Goal: Task Accomplishment & Management: Manage account settings

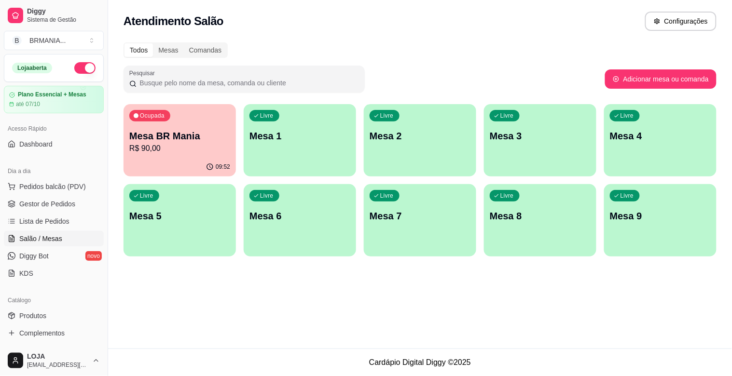
click at [179, 140] on p "Mesa BR Mania" at bounding box center [179, 136] width 101 height 14
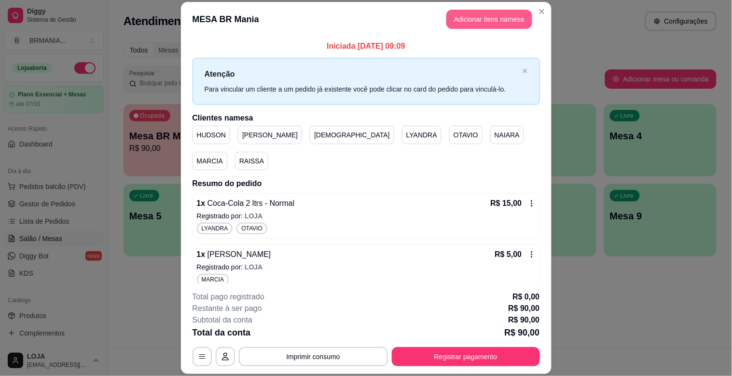
click at [488, 20] on button "Adicionar itens na mesa" at bounding box center [489, 19] width 86 height 19
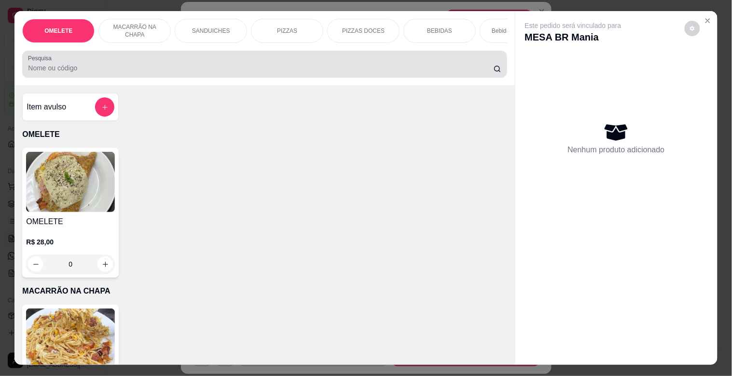
click at [224, 64] on div at bounding box center [264, 64] width 473 height 19
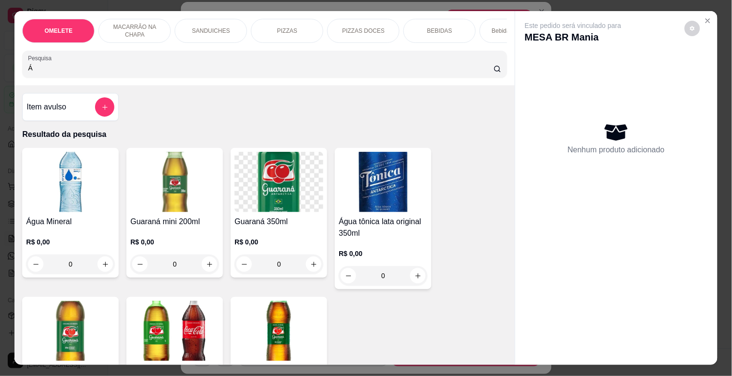
type input "Á"
click at [49, 222] on h4 "Água Mineral" at bounding box center [70, 222] width 89 height 12
click at [9, 199] on div "OMELETE MACARRÃO NA CHAPA SANDUICHES PIZZAS PIZZAS DOCES BEBIDAS Bebidas Alcoól…" at bounding box center [366, 188] width 732 height 376
click at [69, 212] on img at bounding box center [70, 182] width 89 height 60
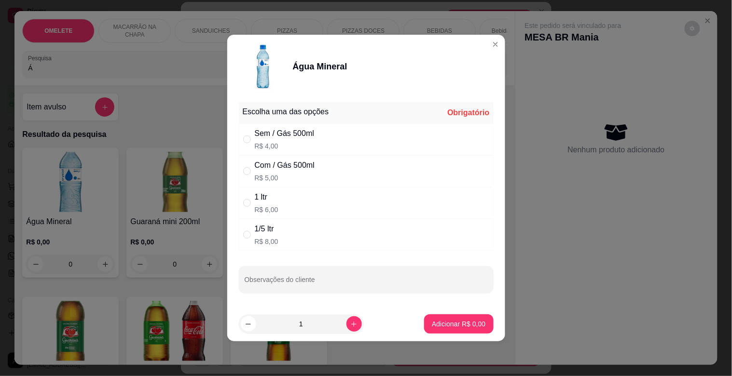
click at [316, 151] on div "Sem / Gás 500ml R$ 4,00" at bounding box center [366, 139] width 255 height 32
radio input "true"
click at [433, 316] on button "Adicionar R$ 4,00" at bounding box center [458, 324] width 67 height 19
type input "1"
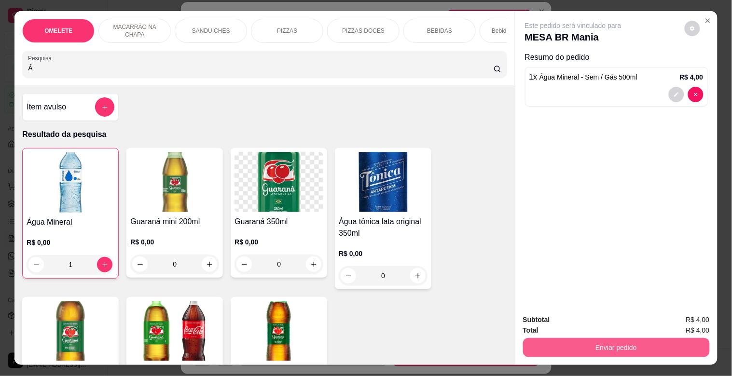
click at [603, 338] on button "Enviar pedido" at bounding box center [616, 347] width 187 height 19
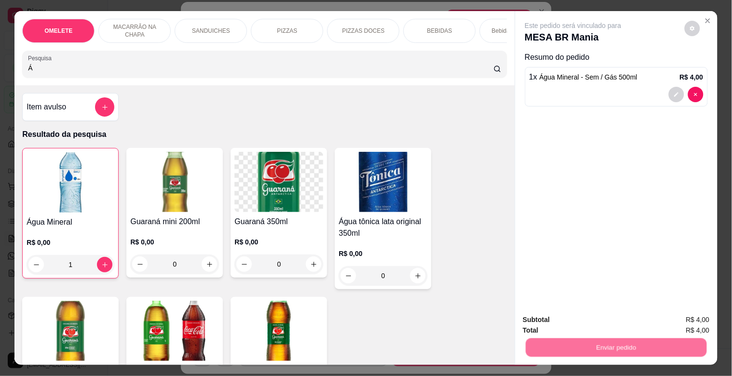
click at [604, 317] on button "Registrar cliente" at bounding box center [620, 320] width 64 height 18
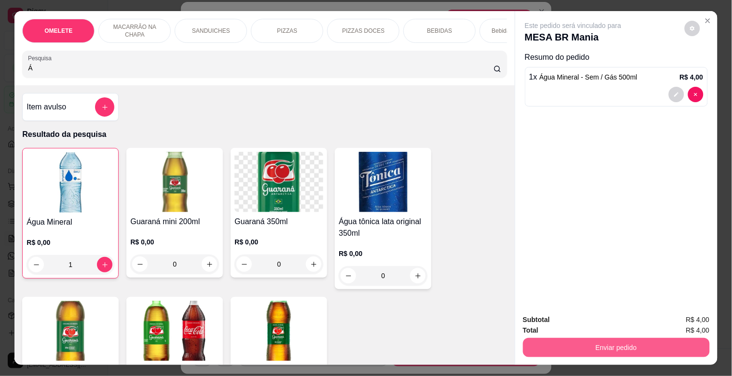
click at [593, 341] on button "Enviar pedido" at bounding box center [616, 347] width 187 height 19
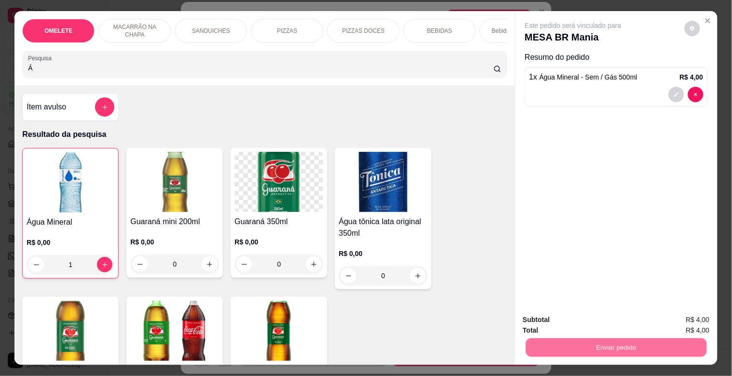
click at [606, 320] on button "Registrar cliente" at bounding box center [620, 320] width 64 height 18
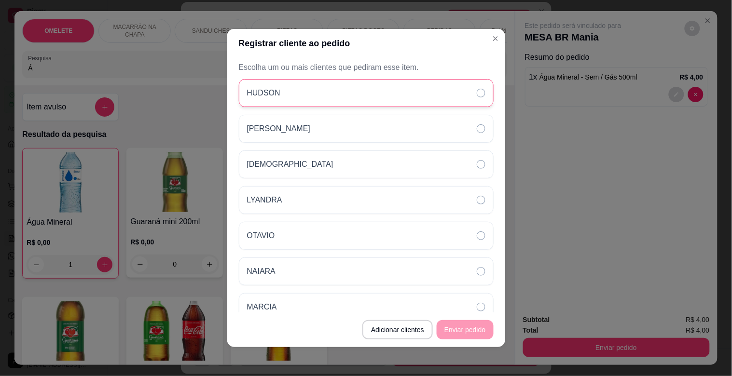
click at [326, 93] on div "HUDSON" at bounding box center [366, 93] width 255 height 28
drag, startPoint x: 326, startPoint y: 93, endPoint x: 330, endPoint y: 96, distance: 5.1
click at [327, 94] on div "HUDSON" at bounding box center [366, 93] width 255 height 28
click at [439, 94] on div "HUDSON" at bounding box center [366, 93] width 255 height 28
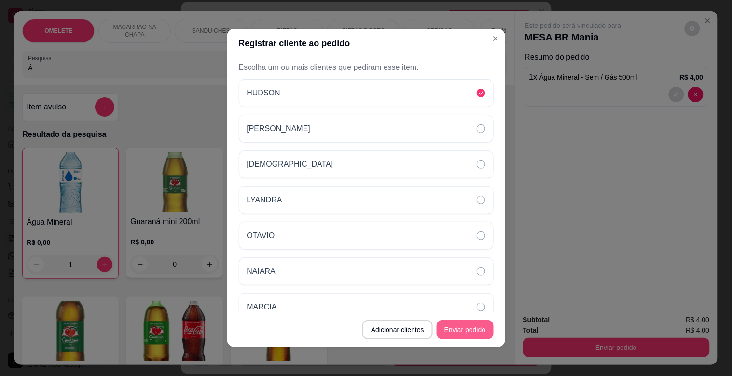
click at [468, 330] on button "Enviar pedido" at bounding box center [465, 329] width 57 height 19
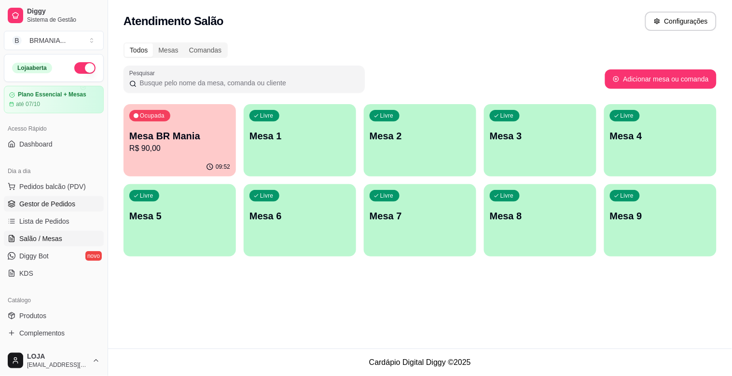
click at [69, 201] on span "Gestor de Pedidos" at bounding box center [47, 204] width 56 height 10
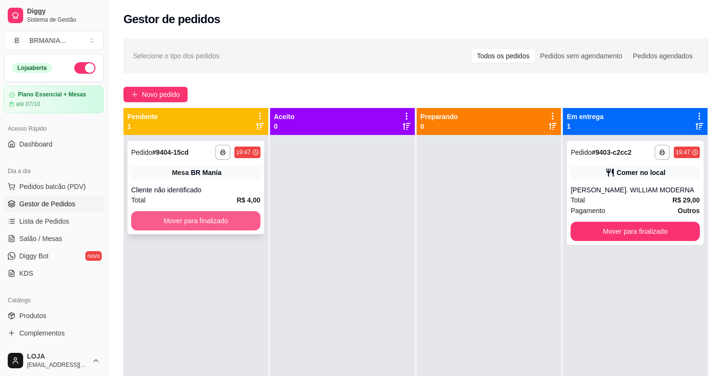
click at [199, 227] on button "Mover para finalizado" at bounding box center [195, 220] width 129 height 19
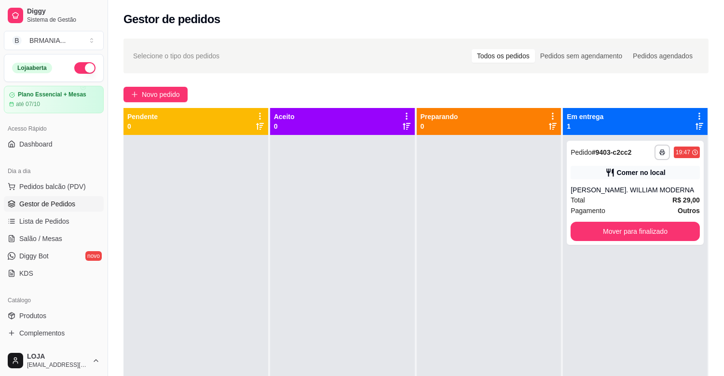
click at [684, 348] on div "**********" at bounding box center [635, 323] width 145 height 376
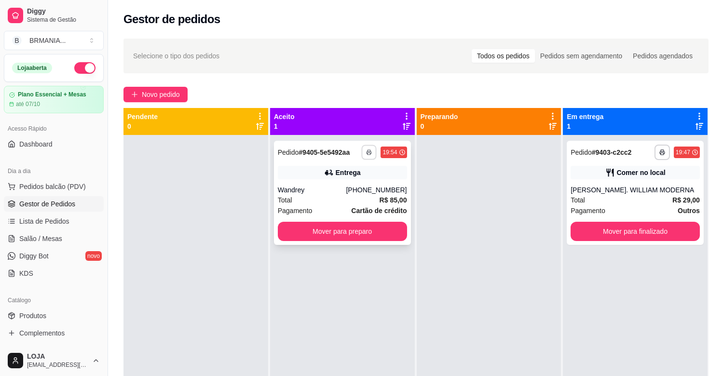
click at [362, 153] on button "button" at bounding box center [369, 152] width 15 height 15
click at [353, 190] on button "IMPRESSORA" at bounding box center [341, 185] width 70 height 15
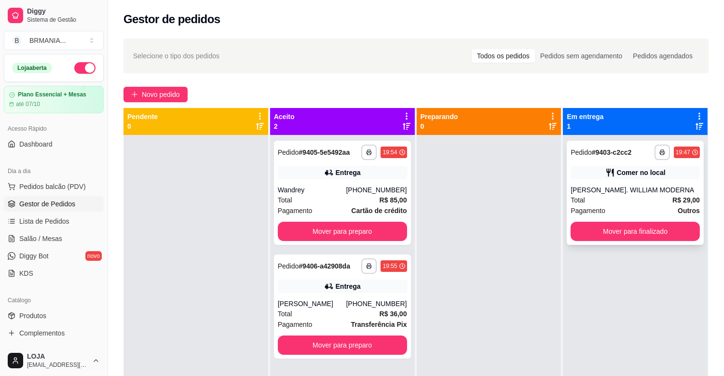
click at [598, 192] on div "[PERSON_NAME]. WILLIAM MODERNA" at bounding box center [635, 190] width 129 height 10
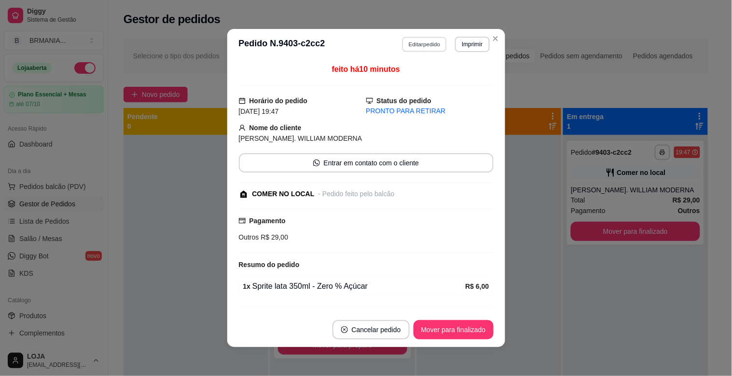
click at [426, 47] on button "Editar pedido" at bounding box center [424, 44] width 45 height 15
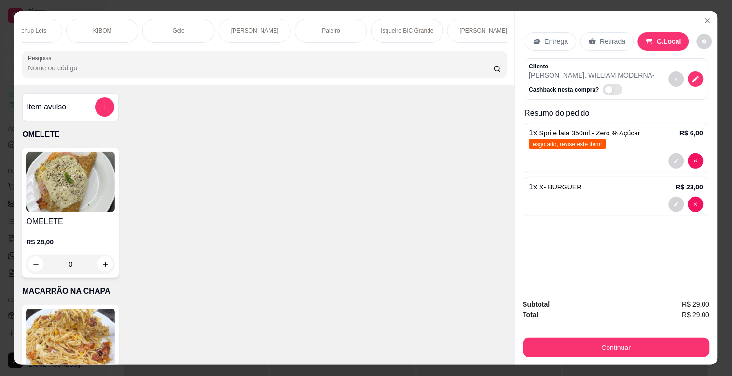
scroll to position [0, 599]
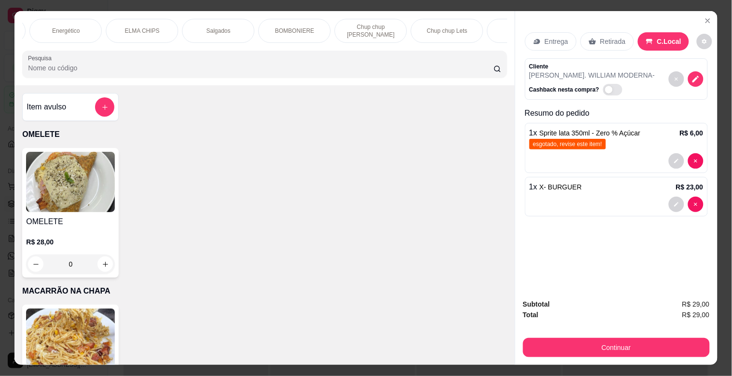
click at [312, 37] on div "OMELETE MACARRÃO NA CHAPA SANDUICHES PIZZAS PIZZAS DOCES BEBIDAS Bebidas Alcoól…" at bounding box center [264, 31] width 484 height 24
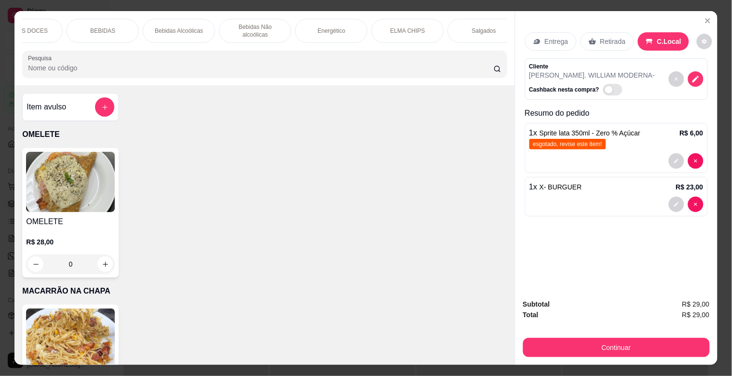
scroll to position [0, 332]
click at [118, 25] on div "BEBIDAS" at bounding box center [107, 31] width 72 height 24
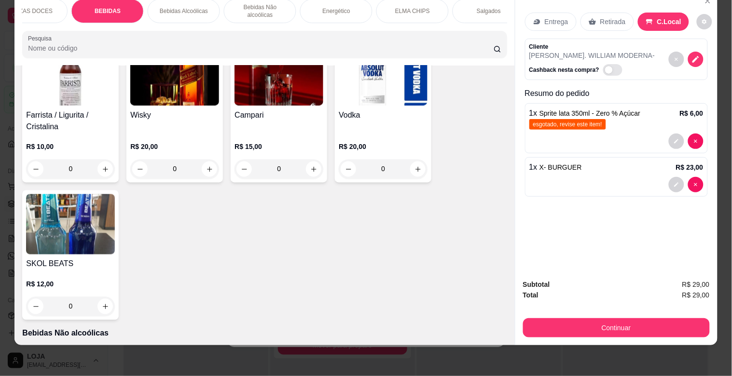
scroll to position [2334, 0]
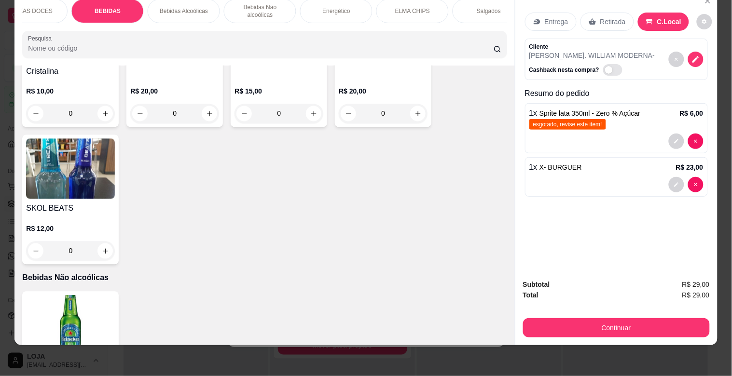
click at [61, 77] on div "R$ 10,00 0" at bounding box center [70, 100] width 89 height 46
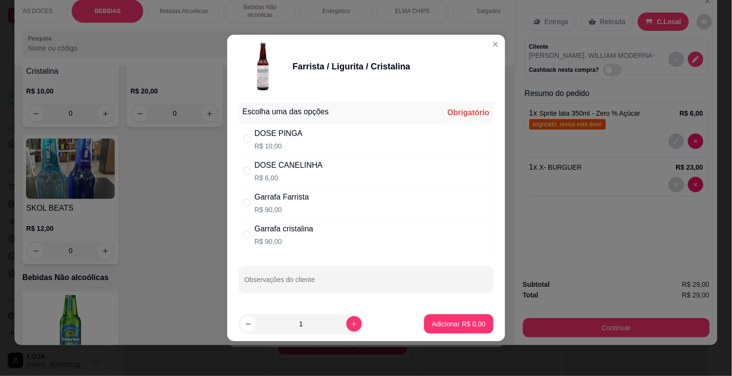
click at [280, 140] on div "DOSE PINGA R$ 10,00" at bounding box center [279, 139] width 48 height 23
radio input "true"
click at [435, 327] on p "Adicionar R$ 10,00" at bounding box center [456, 324] width 57 height 10
type input "1"
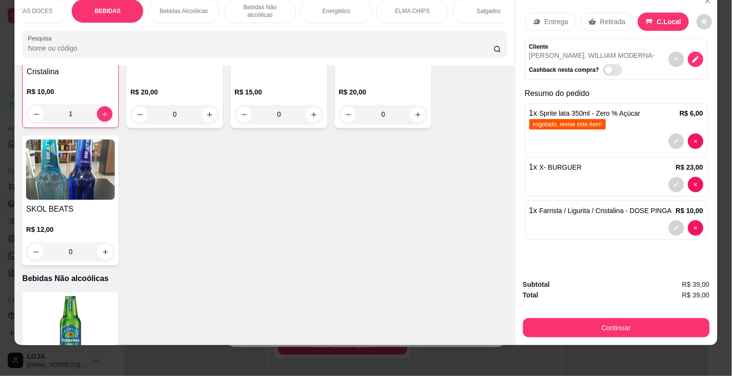
scroll to position [2335, 0]
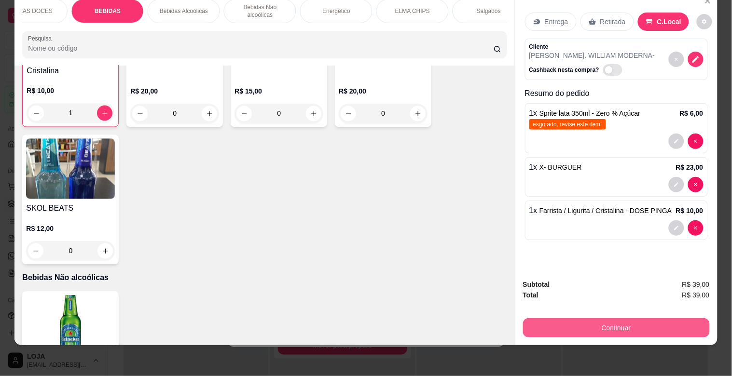
click at [635, 321] on button "Continuar" at bounding box center [616, 327] width 187 height 19
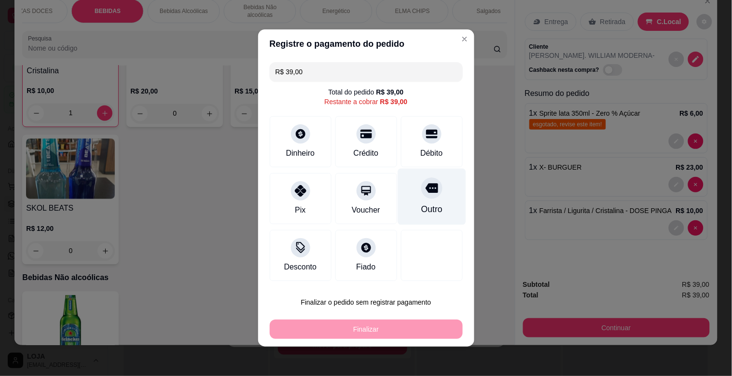
click at [423, 206] on div "Outro" at bounding box center [431, 209] width 21 height 13
type input "R$ 0,00"
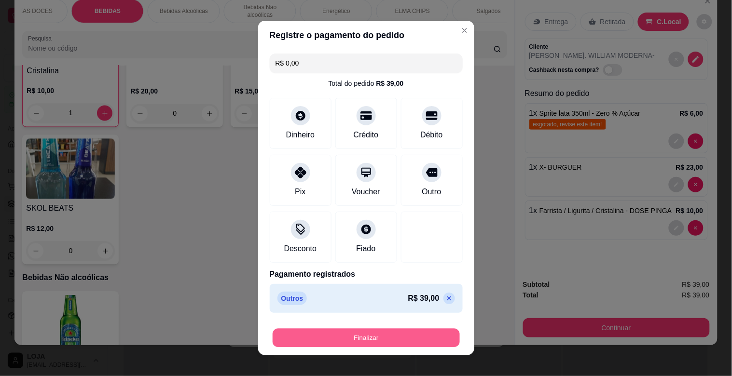
click at [425, 334] on button "Finalizar" at bounding box center [366, 338] width 187 height 19
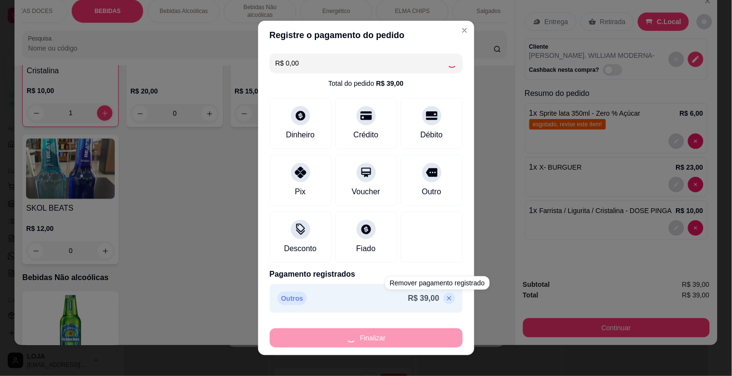
type input "0"
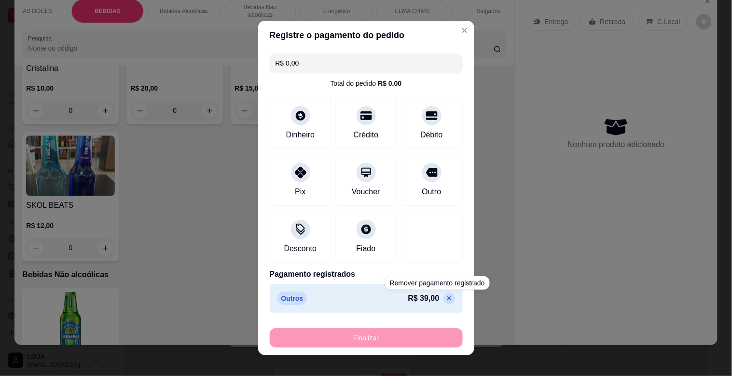
type input "-R$ 39,00"
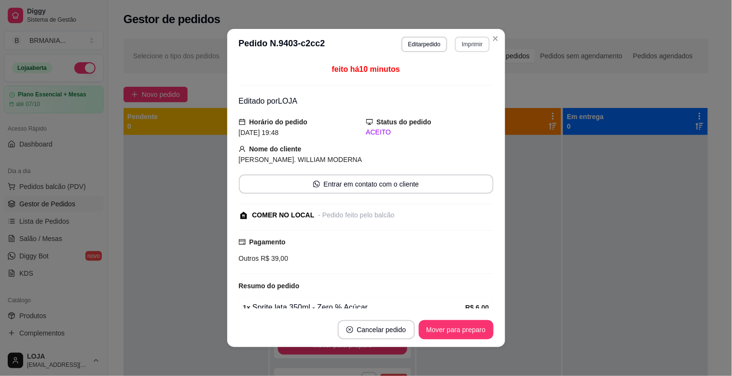
click at [473, 44] on button "Imprimir" at bounding box center [472, 44] width 34 height 15
click at [465, 75] on button "IMPRESSORA" at bounding box center [452, 78] width 70 height 15
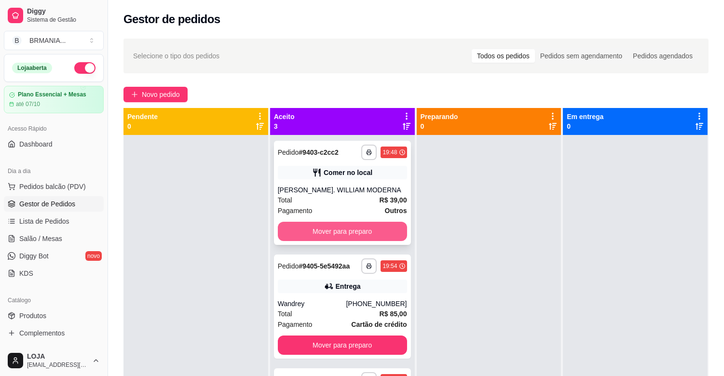
click at [366, 231] on button "Mover para preparo" at bounding box center [342, 231] width 129 height 19
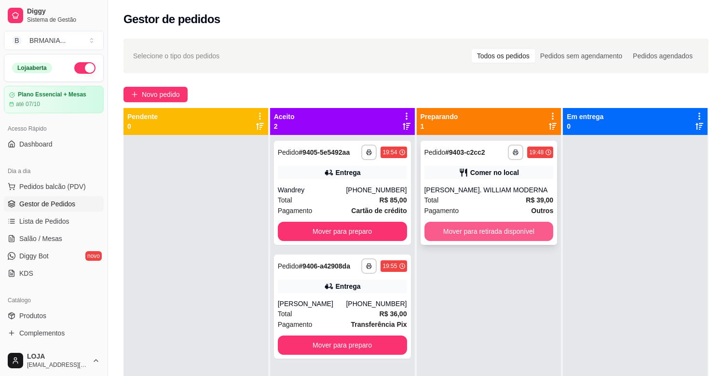
click at [505, 235] on button "Mover para retirada disponível" at bounding box center [489, 231] width 129 height 19
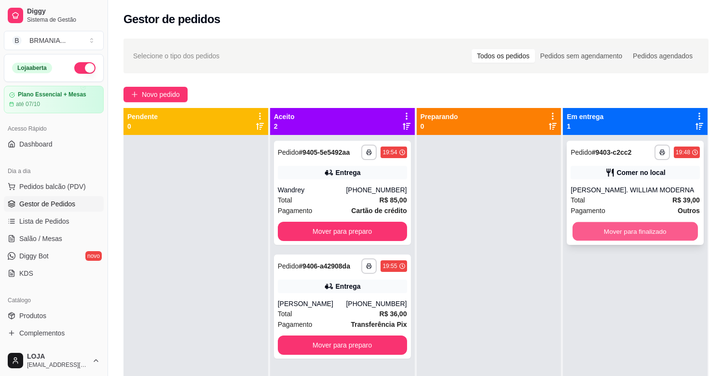
click at [586, 233] on button "Mover para finalizado" at bounding box center [635, 231] width 125 height 19
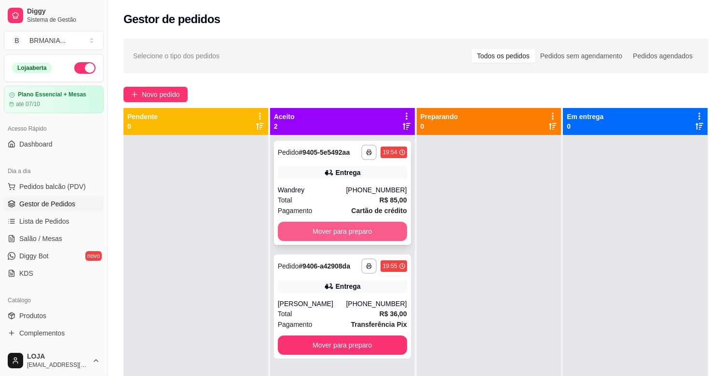
click at [368, 233] on button "Mover para preparo" at bounding box center [342, 231] width 129 height 19
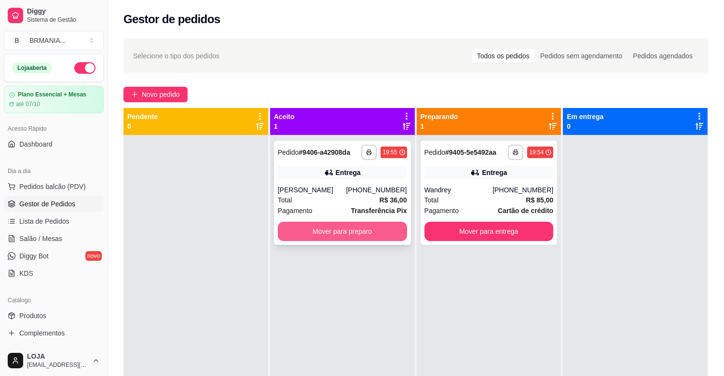
click at [373, 238] on button "Mover para preparo" at bounding box center [342, 231] width 129 height 19
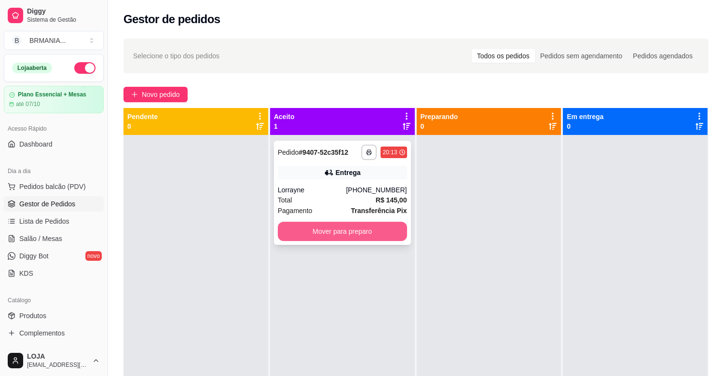
click at [359, 225] on button "Mover para preparo" at bounding box center [342, 231] width 129 height 19
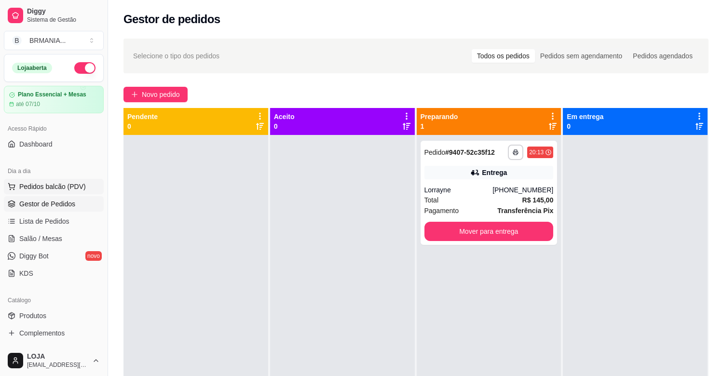
click at [65, 184] on span "Pedidos balcão (PDV)" at bounding box center [52, 187] width 67 height 10
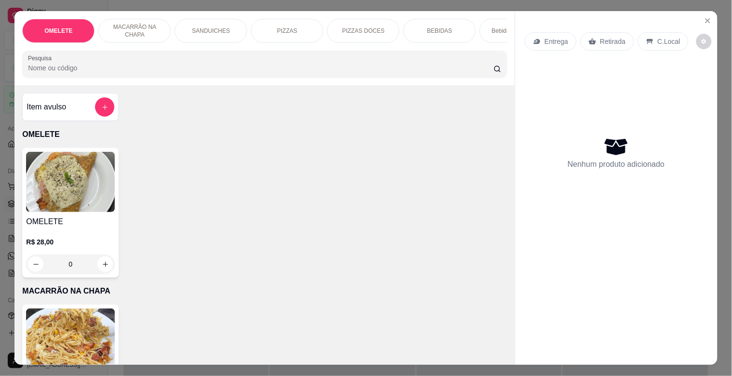
click at [277, 27] on p "PIZZAS" at bounding box center [287, 31] width 20 height 8
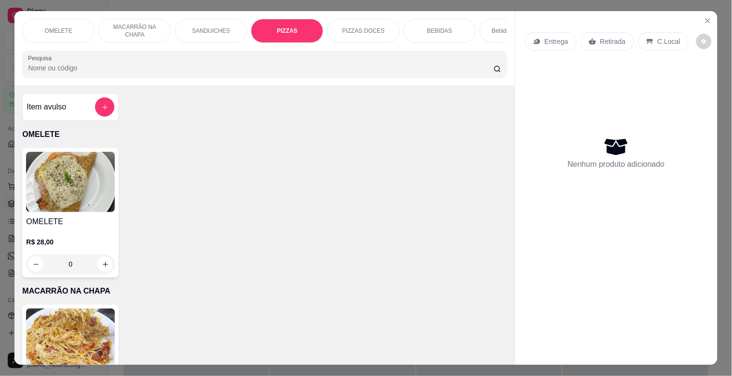
scroll to position [23, 0]
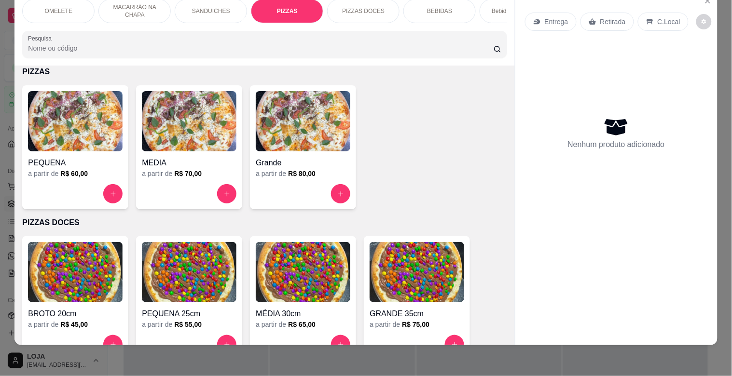
click at [302, 118] on img at bounding box center [303, 121] width 95 height 60
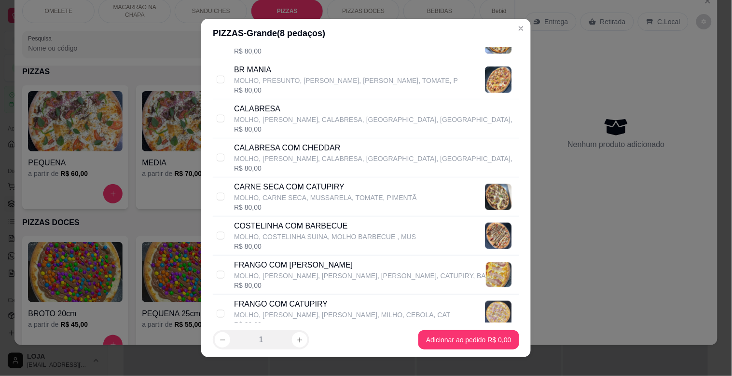
scroll to position [222, 0]
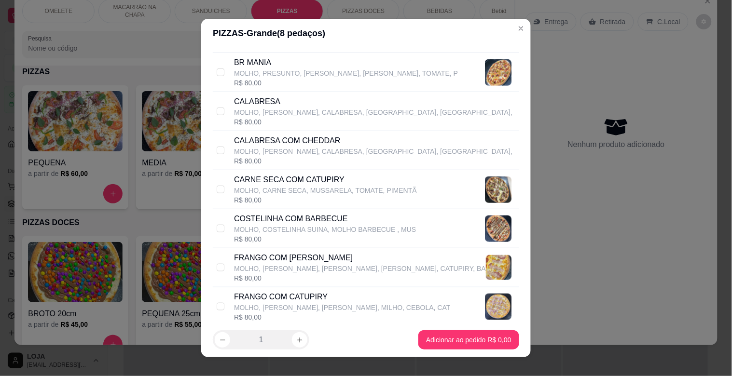
drag, startPoint x: 306, startPoint y: 185, endPoint x: 345, endPoint y: 211, distance: 47.2
click at [309, 185] on p "CARNE SECA COM CATUPIRY" at bounding box center [325, 180] width 183 height 12
checkbox input "true"
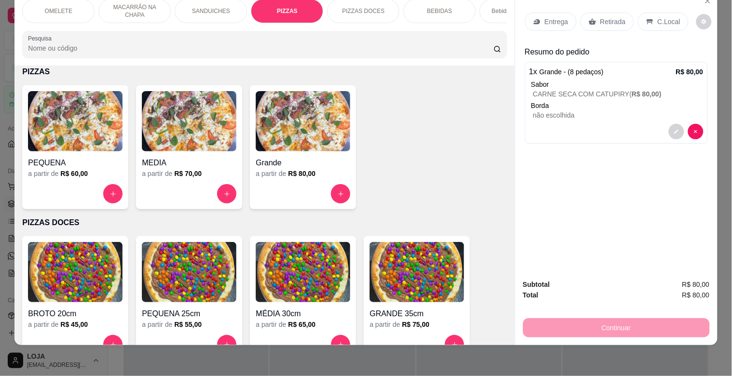
click at [321, 151] on div "Grande" at bounding box center [303, 159] width 95 height 17
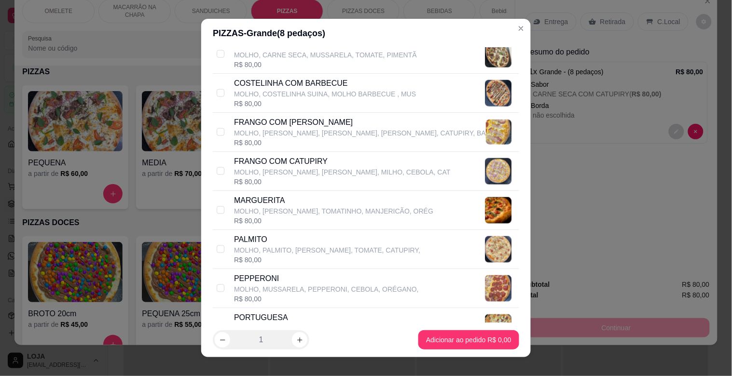
scroll to position [384, 0]
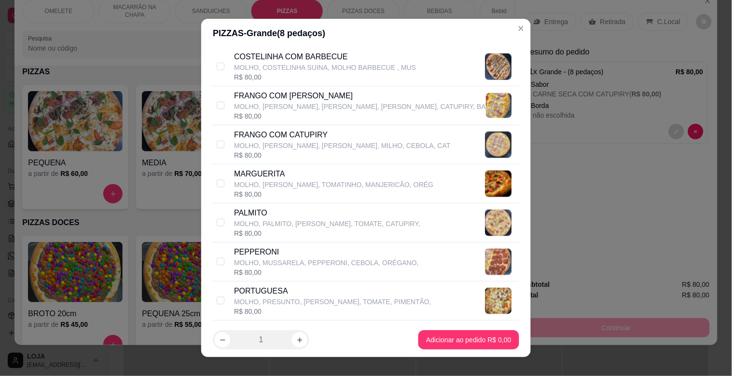
drag, startPoint x: 304, startPoint y: 223, endPoint x: 314, endPoint y: 224, distance: 9.7
click at [304, 223] on p "MOLHO, PALMITO, [PERSON_NAME], TOMATE, CATUPIRY," at bounding box center [327, 224] width 186 height 10
checkbox input "true"
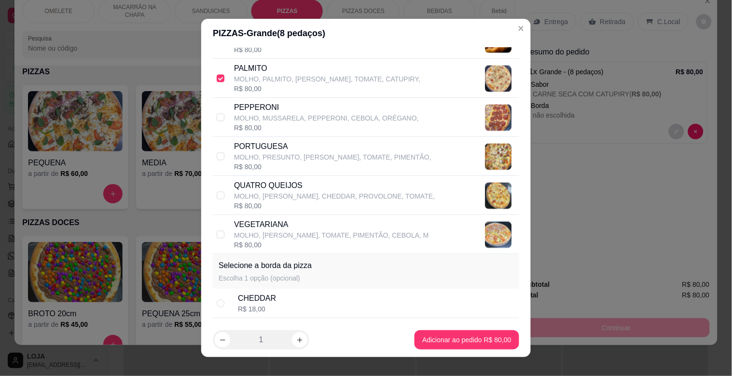
scroll to position [565, 0]
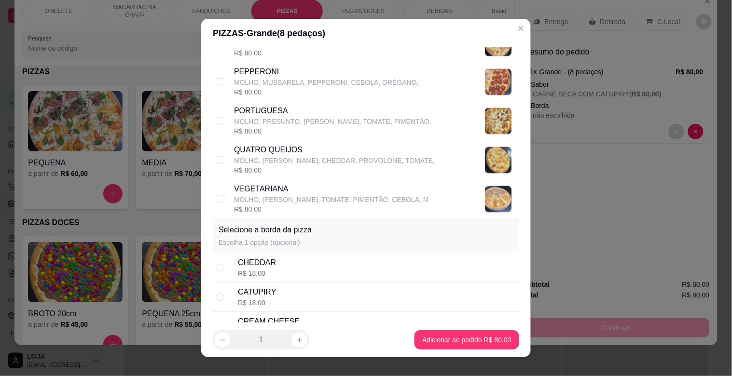
drag, startPoint x: 268, startPoint y: 151, endPoint x: 269, endPoint y: 156, distance: 5.0
click at [269, 153] on p "QUATRO QUEIJOS" at bounding box center [334, 150] width 201 height 12
checkbox input "true"
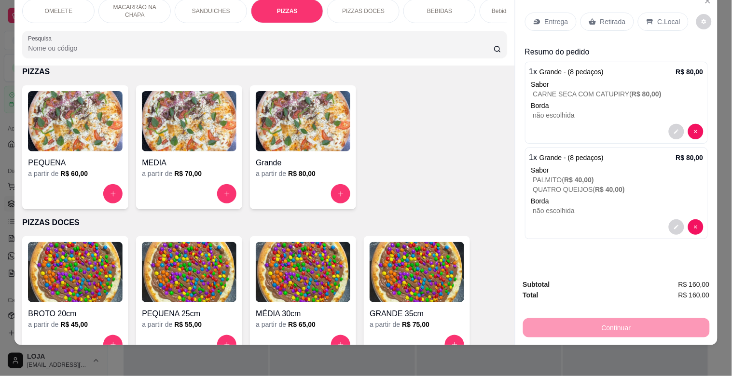
click at [312, 117] on img at bounding box center [303, 121] width 95 height 60
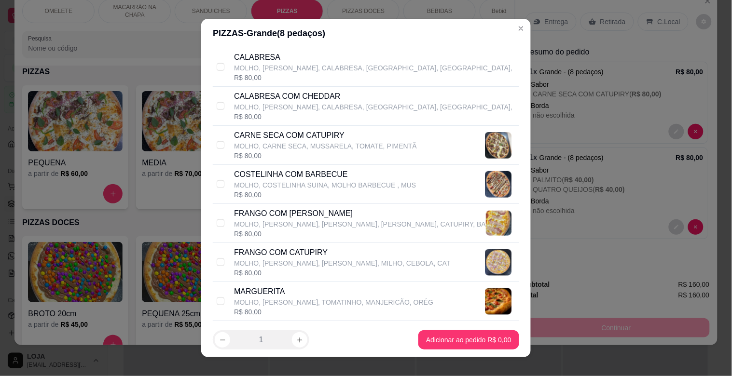
scroll to position [271, 0]
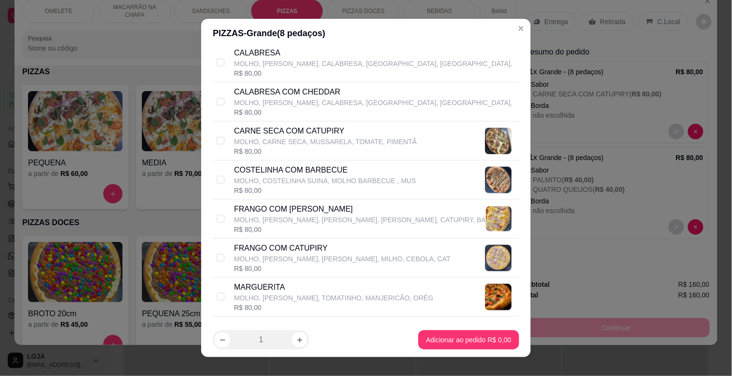
click at [302, 134] on p "CARNE SECA COM CATUPIRY" at bounding box center [325, 131] width 183 height 12
checkbox input "true"
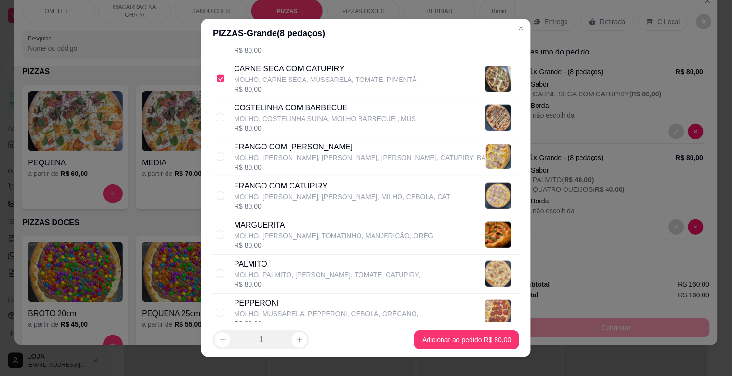
click at [375, 196] on p "MOLHO, [PERSON_NAME], [PERSON_NAME], MILHO, CEBOLA, CAT" at bounding box center [342, 197] width 217 height 10
checkbox input "true"
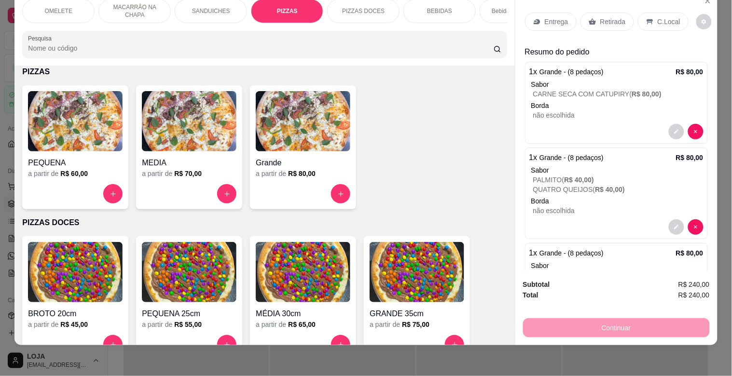
click at [547, 17] on p "Entrega" at bounding box center [557, 22] width 24 height 10
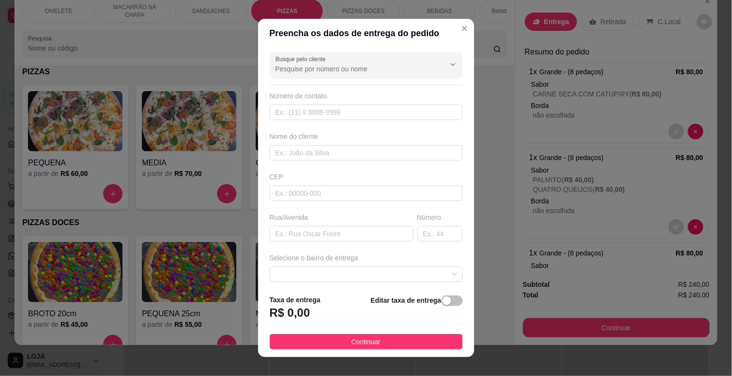
click at [360, 102] on div "Número de contato" at bounding box center [366, 105] width 193 height 29
click at [360, 108] on input "text" at bounding box center [366, 112] width 193 height 15
click at [364, 115] on input "text" at bounding box center [366, 112] width 193 height 15
type input "[PHONE_NUMBER]"
click at [334, 146] on input "text" at bounding box center [366, 152] width 193 height 15
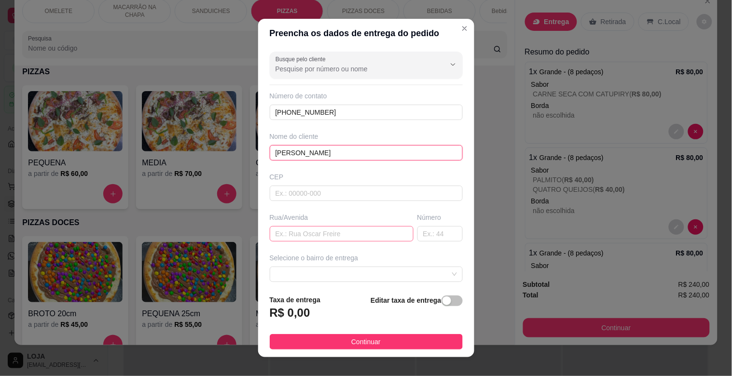
type input "[PERSON_NAME]"
click at [368, 232] on input "text" at bounding box center [342, 233] width 144 height 15
type input "PITANGUI"
click at [431, 233] on input "text" at bounding box center [439, 233] width 45 height 15
click at [426, 279] on span at bounding box center [365, 274] width 181 height 14
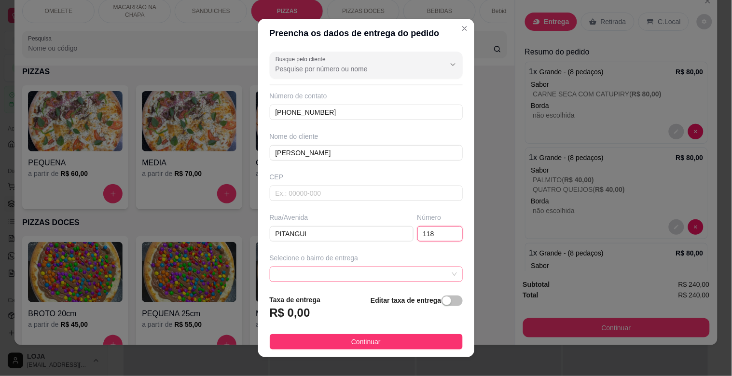
type input "118"
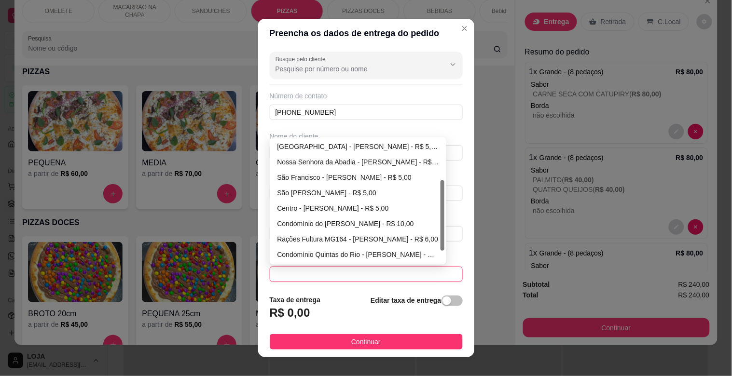
scroll to position [93, 0]
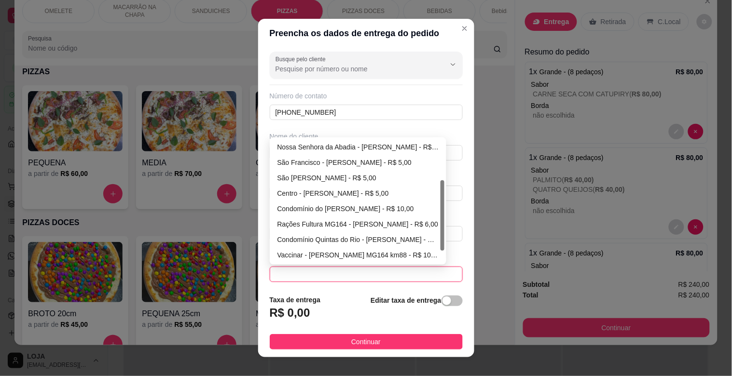
drag, startPoint x: 440, startPoint y: 193, endPoint x: 435, endPoint y: 247, distance: 53.8
click at [440, 247] on div at bounding box center [442, 215] width 4 height 70
click at [355, 199] on div "Centro - [PERSON_NAME] - R$ 5,00" at bounding box center [358, 193] width 162 height 11
type input "[PERSON_NAME]"
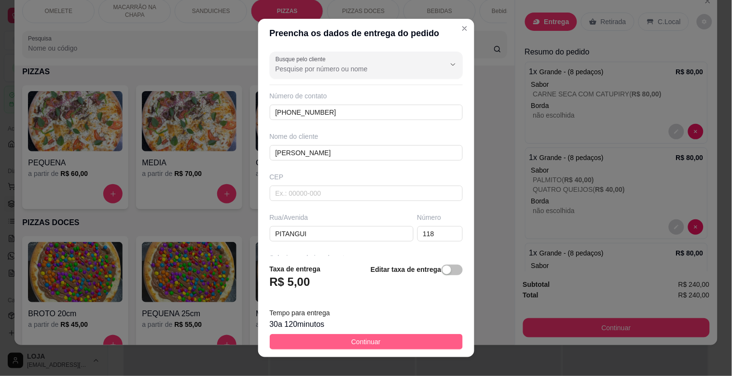
click at [389, 345] on button "Continuar" at bounding box center [366, 341] width 193 height 15
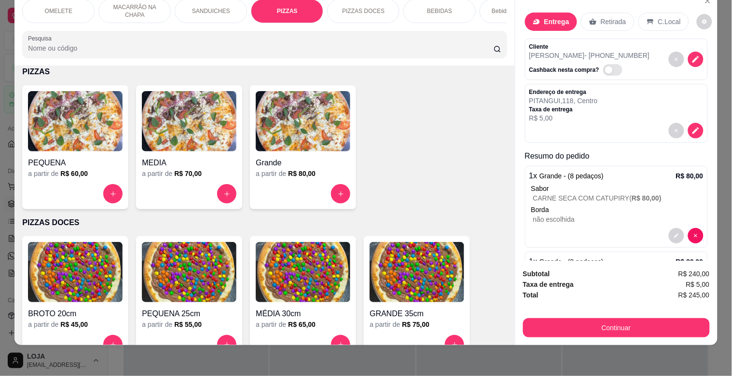
scroll to position [192, 0]
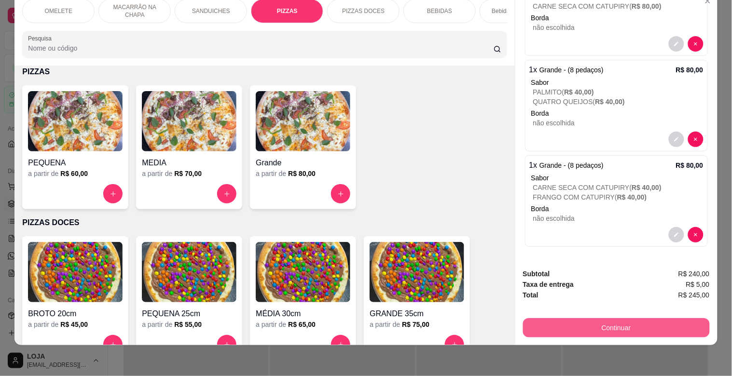
click at [647, 318] on button "Continuar" at bounding box center [616, 327] width 187 height 19
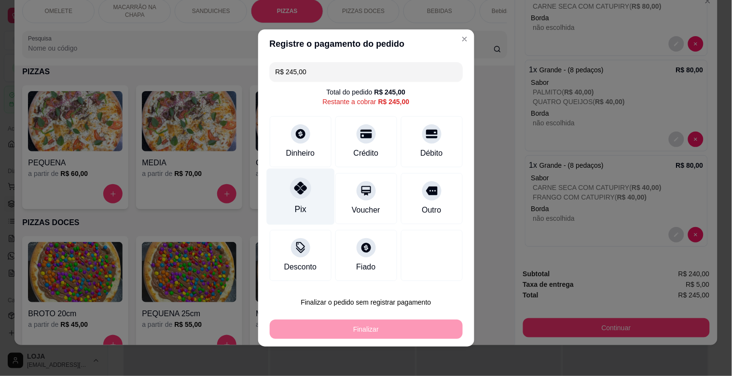
click at [304, 193] on div at bounding box center [300, 188] width 21 height 21
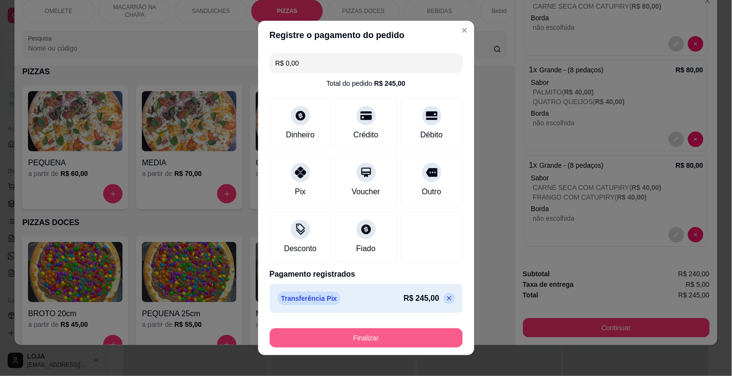
click at [405, 341] on button "Finalizar" at bounding box center [366, 338] width 193 height 19
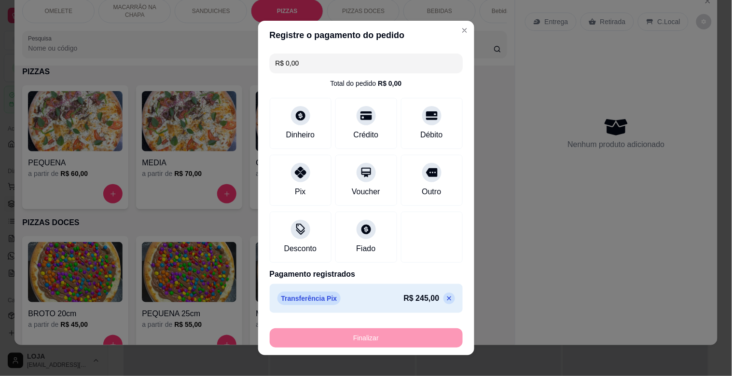
type input "-R$ 245,00"
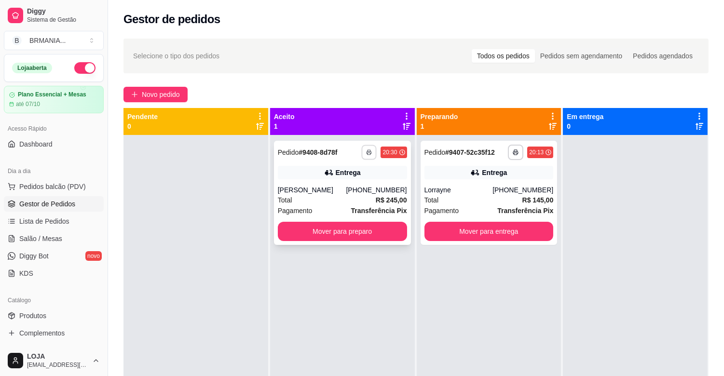
click at [370, 153] on button "button" at bounding box center [369, 152] width 15 height 15
click at [341, 191] on button "IMPRESSORA" at bounding box center [341, 185] width 70 height 15
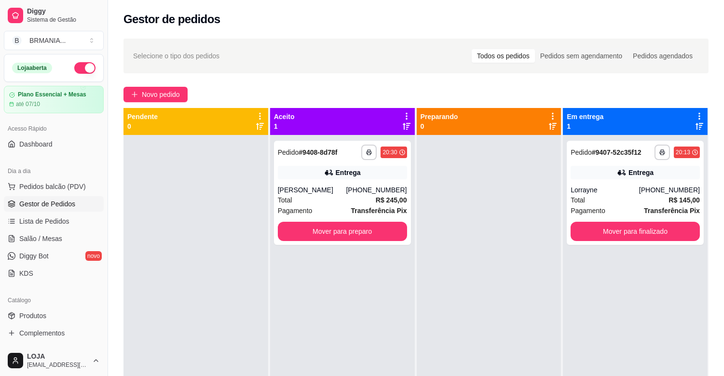
drag, startPoint x: 338, startPoint y: 303, endPoint x: 343, endPoint y: 257, distance: 46.6
click at [340, 302] on div "**********" at bounding box center [342, 323] width 145 height 376
click at [347, 235] on button "Mover para preparo" at bounding box center [342, 231] width 129 height 19
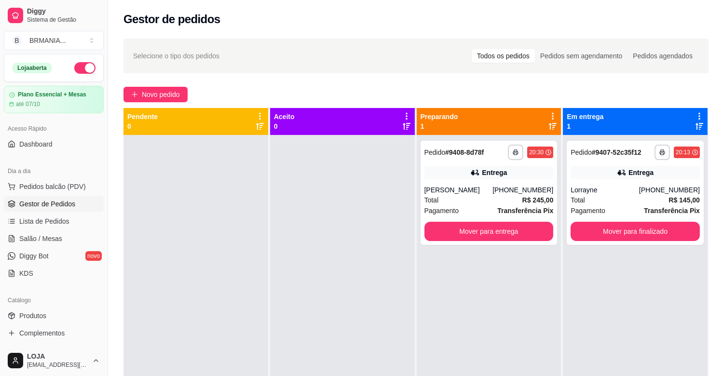
click at [547, 83] on div "**********" at bounding box center [416, 264] width 616 height 463
click at [57, 190] on span "Pedidos balcão (PDV)" at bounding box center [52, 187] width 67 height 10
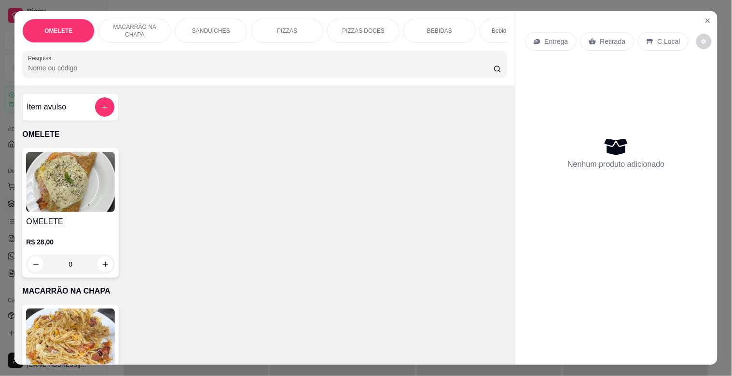
click at [47, 189] on img at bounding box center [70, 182] width 89 height 60
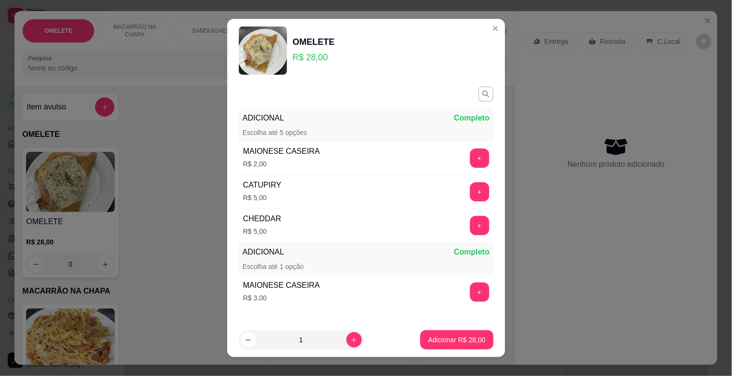
click at [206, 27] on p "SANDUICHES" at bounding box center [211, 31] width 38 height 8
click at [206, 26] on div "OMELETE MACARRÃO NA CHAPA SANDUICHES PIZZAS PIZZAS DOCES BEBIDAS Bebidas Alcoól…" at bounding box center [264, 48] width 500 height 74
click at [205, 24] on div "OMELETE MACARRÃO NA CHAPA SANDUICHES PIZZAS PIZZAS DOCES BEBIDAS Bebidas Alcoól…" at bounding box center [264, 48] width 500 height 74
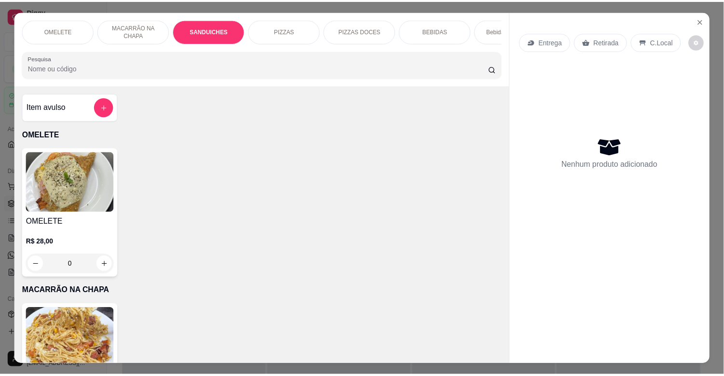
scroll to position [23, 0]
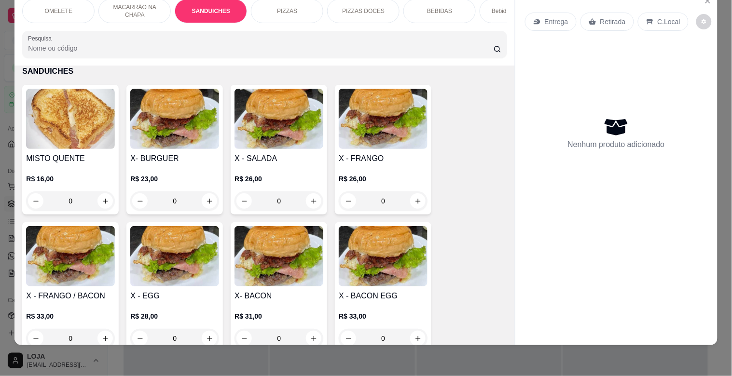
click at [271, 145] on img at bounding box center [278, 119] width 89 height 60
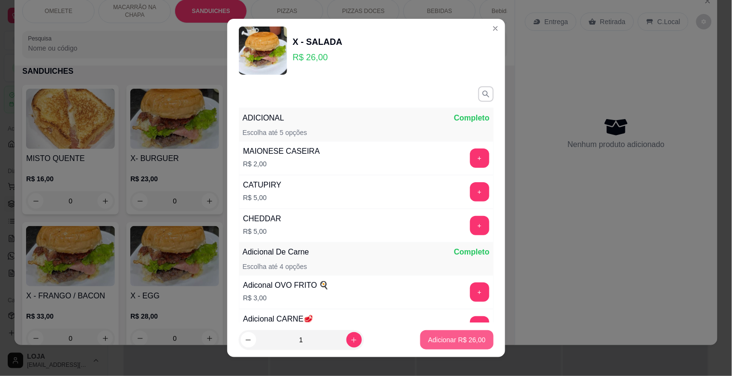
click at [432, 338] on p "Adicionar R$ 26,00" at bounding box center [456, 340] width 57 height 10
type input "1"
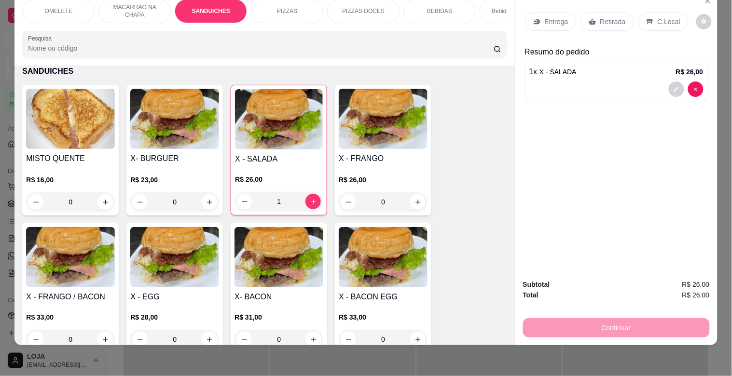
click at [659, 17] on p "C.Local" at bounding box center [669, 22] width 23 height 10
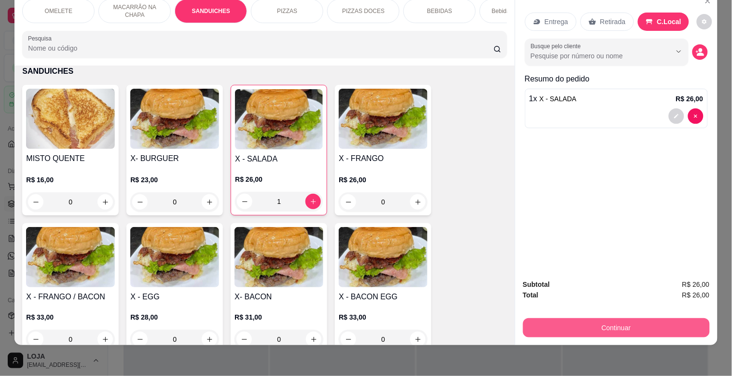
click at [609, 320] on button "Continuar" at bounding box center [616, 327] width 187 height 19
click at [628, 318] on button "Continuar" at bounding box center [615, 327] width 181 height 19
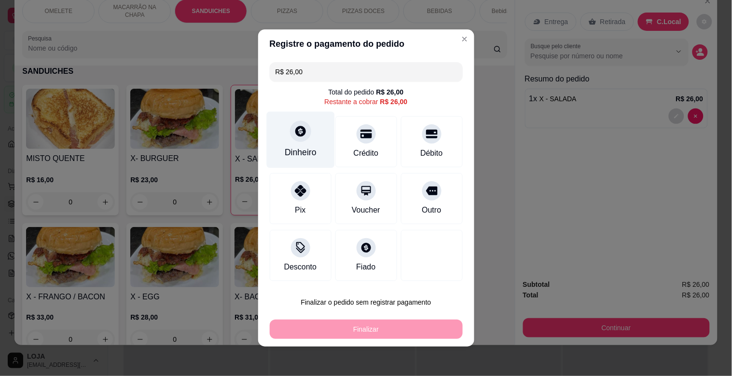
click at [306, 128] on div "Dinheiro" at bounding box center [300, 140] width 68 height 56
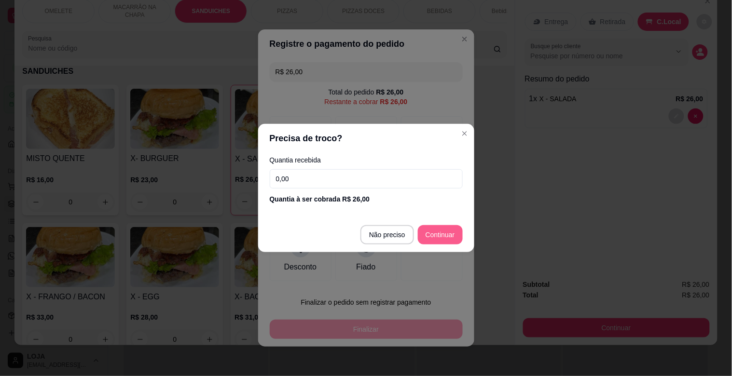
type input "R$ 0,00"
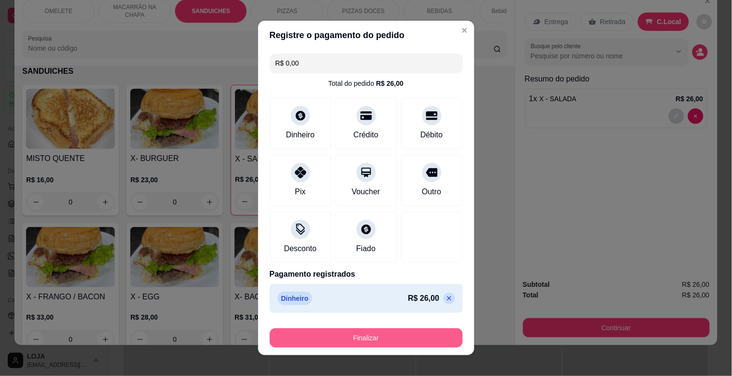
click at [411, 334] on button "Finalizar" at bounding box center [366, 338] width 193 height 19
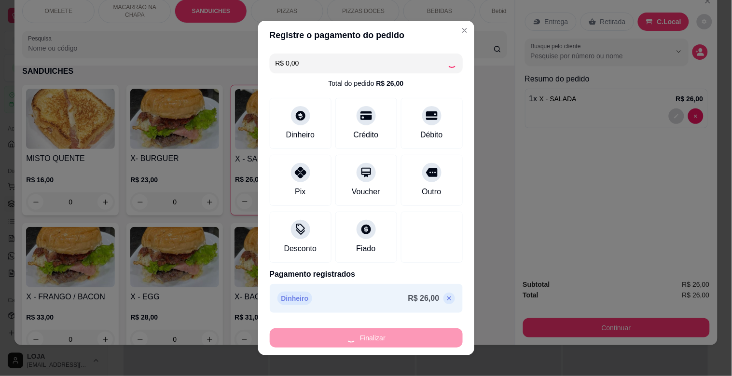
type input "0"
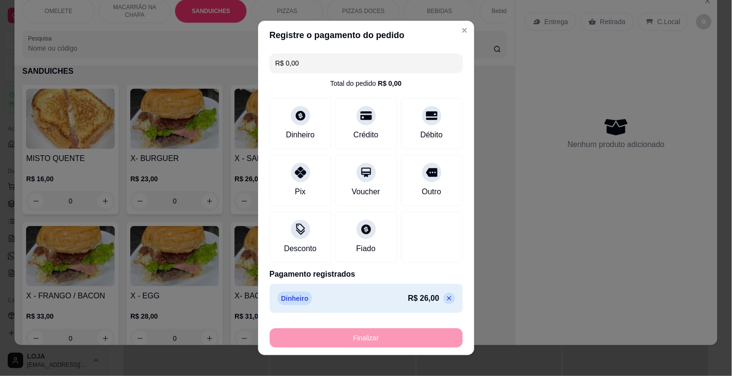
type input "-R$ 26,00"
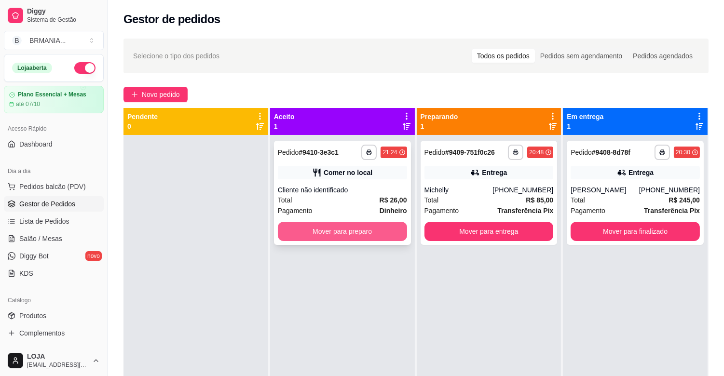
click at [339, 232] on button "Mover para preparo" at bounding box center [342, 231] width 129 height 19
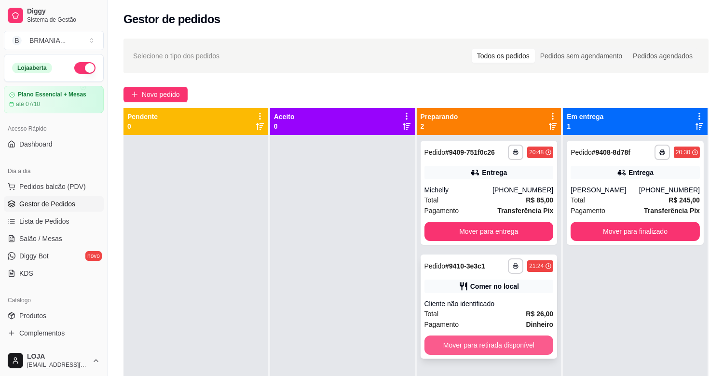
click at [471, 343] on button "Mover para retirada disponível" at bounding box center [489, 345] width 129 height 19
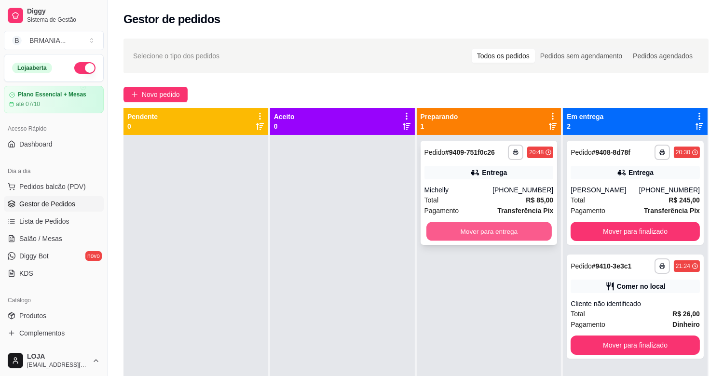
click at [488, 229] on button "Mover para entrega" at bounding box center [488, 231] width 125 height 19
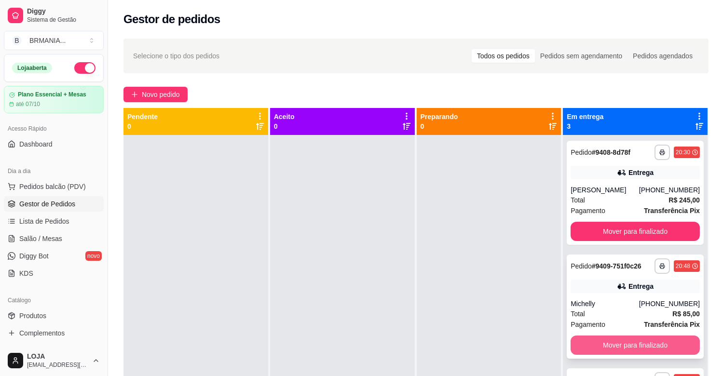
click at [633, 344] on button "Mover para finalizado" at bounding box center [635, 345] width 129 height 19
click at [633, 344] on div "Mover para finalizado" at bounding box center [635, 345] width 129 height 19
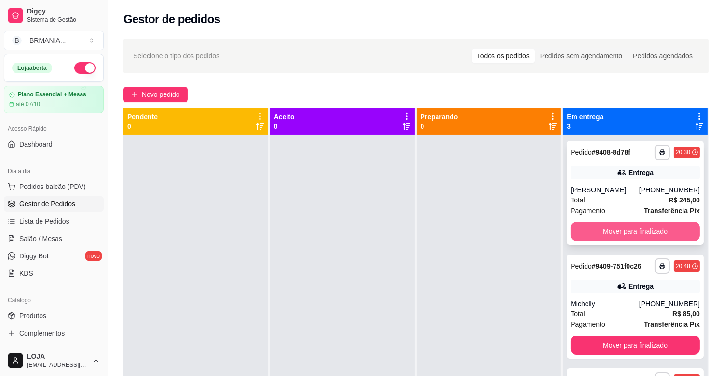
click at [615, 234] on button "Mover para finalizado" at bounding box center [635, 231] width 129 height 19
click at [620, 336] on button "Mover para finalizado" at bounding box center [635, 345] width 129 height 19
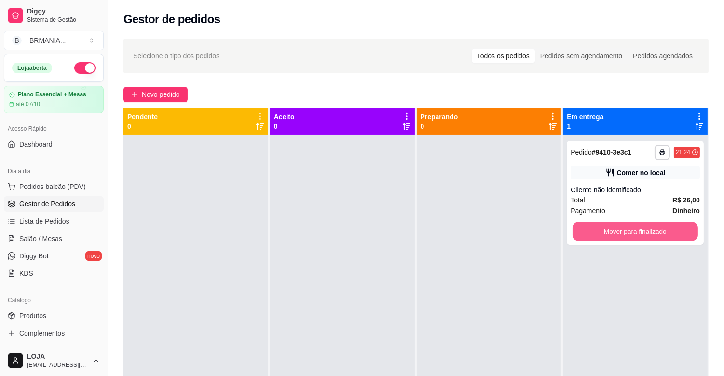
click at [623, 232] on button "Mover para finalizado" at bounding box center [635, 231] width 125 height 19
